Goal: Navigation & Orientation: Go to known website

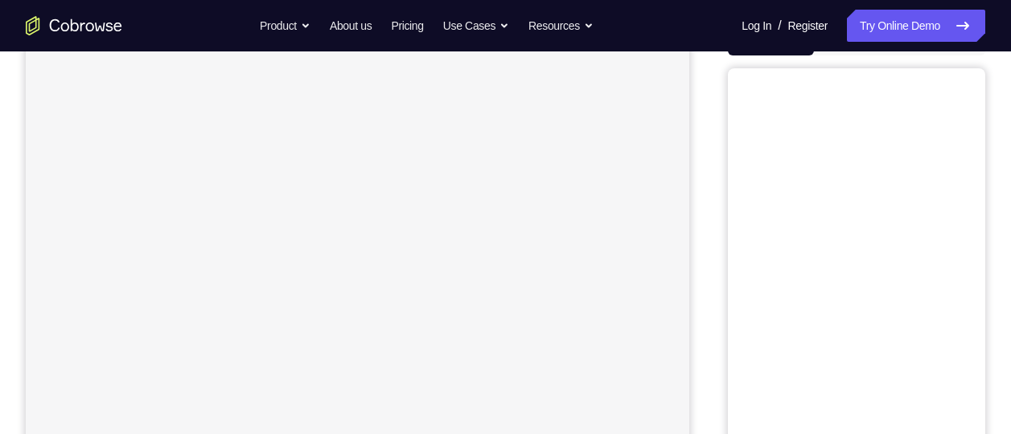
scroll to position [173, 0]
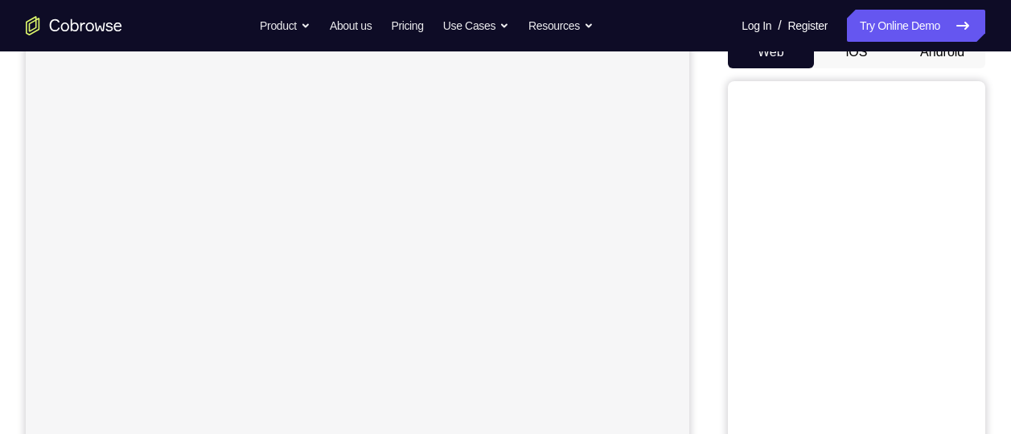
click at [958, 53] on button "Android" at bounding box center [942, 52] width 86 height 32
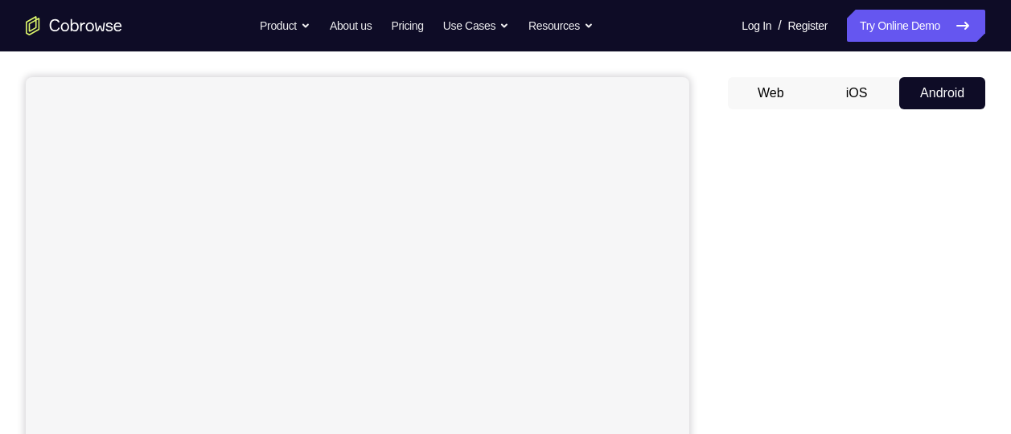
scroll to position [117, 0]
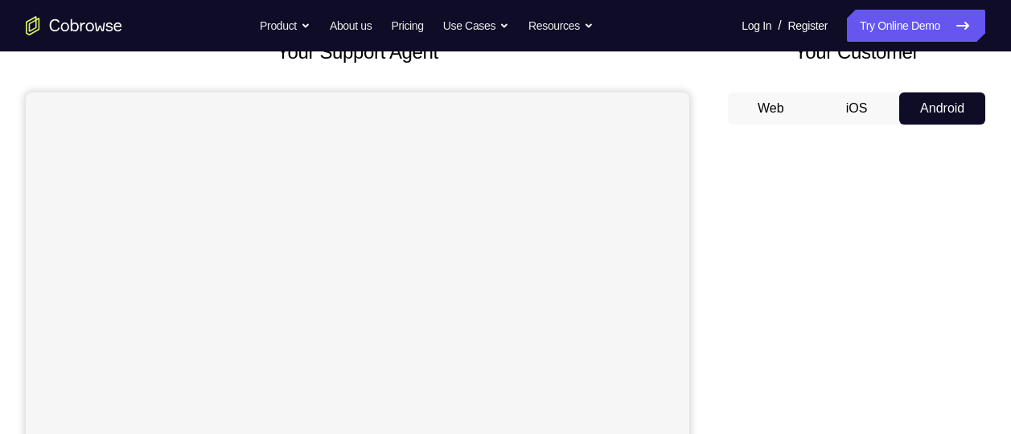
click at [70, 30] on icon "Go to the home page" at bounding box center [74, 25] width 96 height 19
